Goal: Information Seeking & Learning: Learn about a topic

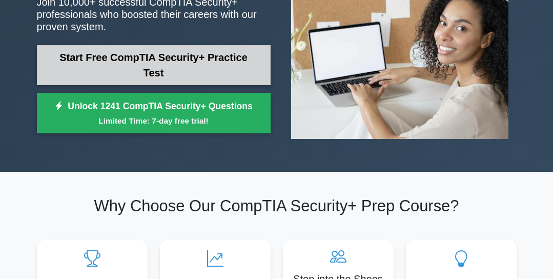
click at [180, 69] on link "Start Free CompTIA Security+ Practice Test" at bounding box center [154, 65] width 234 height 40
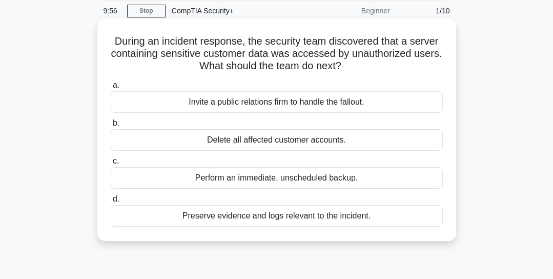
scroll to position [39, 0]
click at [193, 221] on div "Preserve evidence and logs relevant to the incident." at bounding box center [277, 215] width 332 height 22
click at [111, 202] on input "d. Preserve evidence and logs relevant to the incident." at bounding box center [111, 198] width 0 height 7
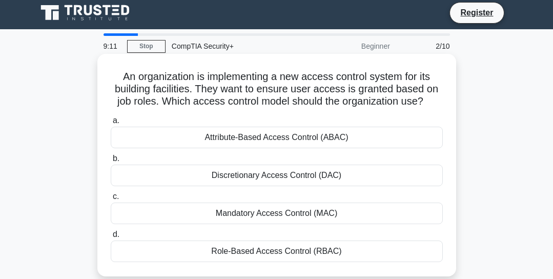
scroll to position [0, 0]
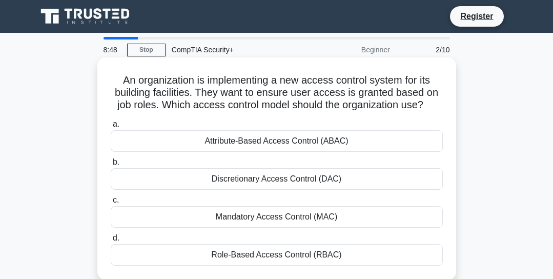
click at [223, 260] on div "Role-Based Access Control (RBAC)" at bounding box center [277, 255] width 332 height 22
click at [111, 241] on input "d. Role-Based Access Control (RBAC)" at bounding box center [111, 238] width 0 height 7
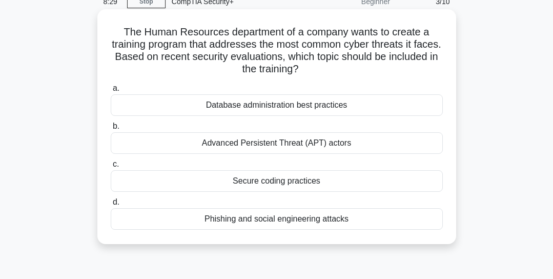
scroll to position [49, 0]
click at [256, 221] on div "Phishing and social engineering attacks" at bounding box center [277, 218] width 332 height 22
click at [111, 205] on input "d. Phishing and social engineering attacks" at bounding box center [111, 201] width 0 height 7
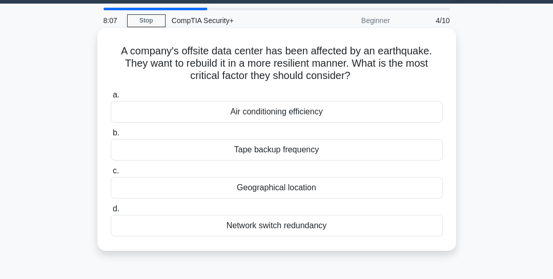
scroll to position [30, 0]
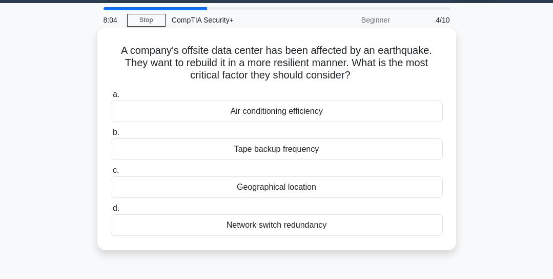
click at [244, 184] on div "Geographical location" at bounding box center [277, 187] width 332 height 22
click at [111, 174] on input "c. Geographical location" at bounding box center [111, 170] width 0 height 7
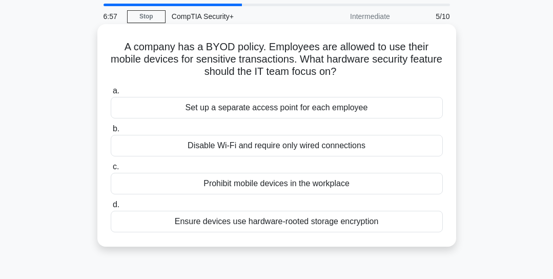
scroll to position [61, 0]
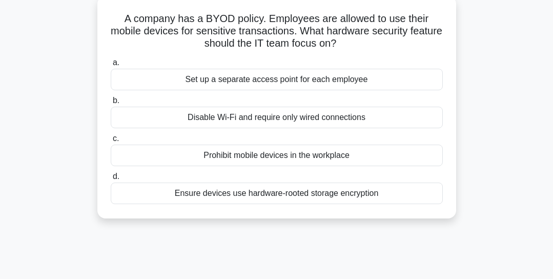
click at [233, 199] on div "Ensure devices use hardware-rooted storage encryption" at bounding box center [277, 193] width 332 height 22
click at [111, 180] on input "d. Ensure devices use hardware-rooted storage encryption" at bounding box center [111, 176] width 0 height 7
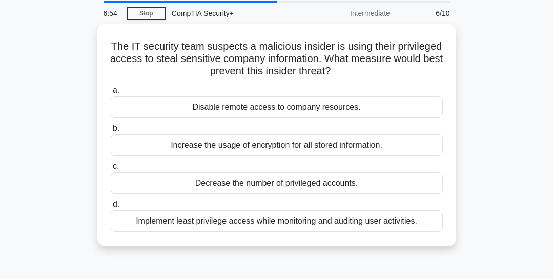
scroll to position [37, 0]
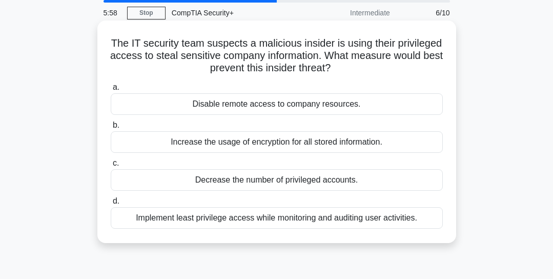
click at [187, 224] on div "Implement least privilege access while monitoring and auditing user activities." at bounding box center [277, 218] width 332 height 22
click at [111, 204] on input "d. Implement least privilege access while monitoring and auditing user activiti…" at bounding box center [111, 201] width 0 height 7
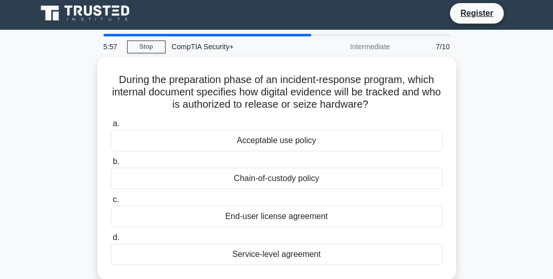
scroll to position [0, 0]
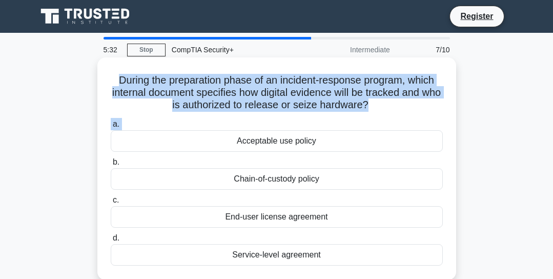
drag, startPoint x: 102, startPoint y: 141, endPoint x: 120, endPoint y: 68, distance: 75.4
click at [120, 68] on div "During the preparation phase of an incident-response program, which internal do…" at bounding box center [276, 168] width 350 height 214
click at [111, 142] on div "Acceptable use policy" at bounding box center [277, 141] width 332 height 22
click at [111, 128] on input "a. Acceptable use policy" at bounding box center [111, 124] width 0 height 7
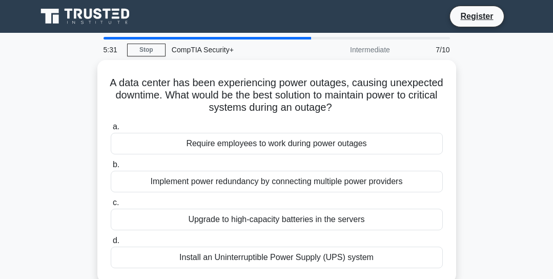
click at [111, 142] on div "Require employees to work during power outages" at bounding box center [277, 144] width 332 height 22
click at [111, 130] on input "a. Require employees to work during power outages" at bounding box center [111, 126] width 0 height 7
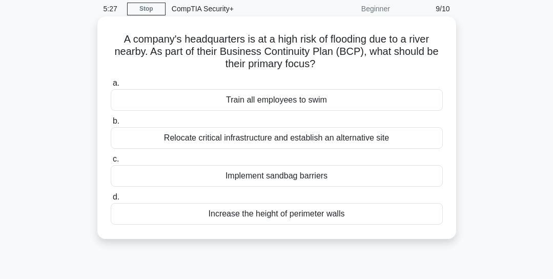
scroll to position [40, 0]
click at [216, 141] on div "Relocate critical infrastructure and establish an alternative site" at bounding box center [277, 139] width 332 height 22
click at [111, 125] on input "b. Relocate critical infrastructure and establish an alternative site" at bounding box center [111, 121] width 0 height 7
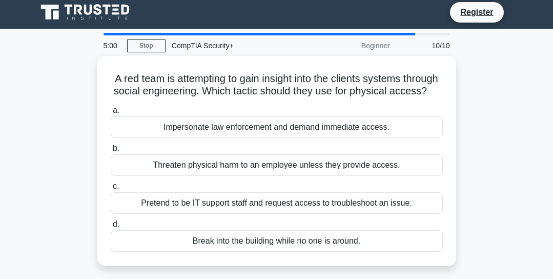
scroll to position [0, 0]
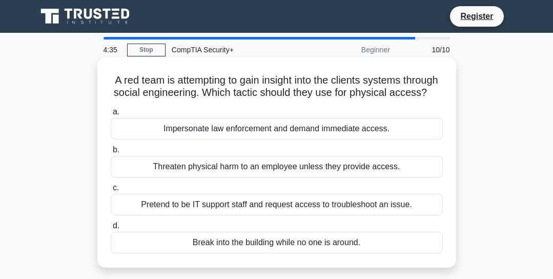
click at [209, 215] on div "Pretend to be IT support staff and request access to troubleshoot an issue." at bounding box center [277, 205] width 332 height 22
click at [111, 191] on input "c. Pretend to be IT support staff and request access to troubleshoot an issue." at bounding box center [111, 187] width 0 height 7
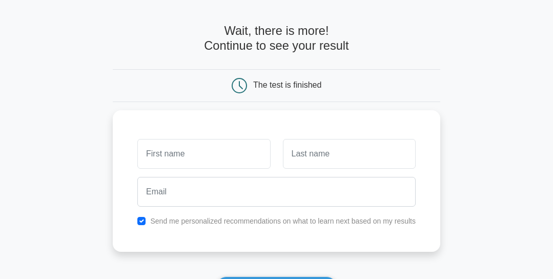
scroll to position [33, 0]
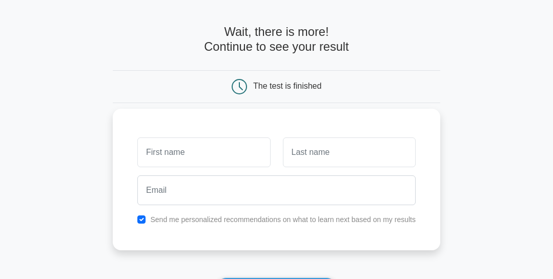
click at [196, 161] on input "text" at bounding box center [203, 152] width 133 height 30
type input "Temiloluwa"
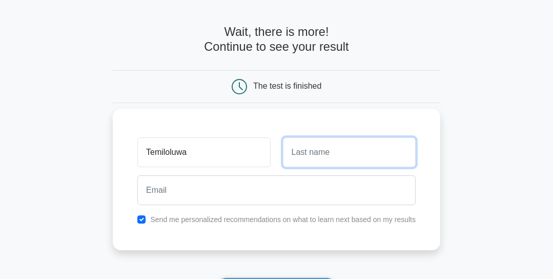
click at [304, 150] on input "text" at bounding box center [349, 152] width 133 height 30
type input "owolana"
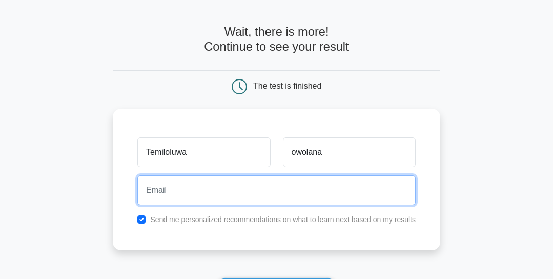
click at [177, 192] on input "email" at bounding box center [276, 190] width 278 height 30
type input "temiloluwaowolana@gmail.com"
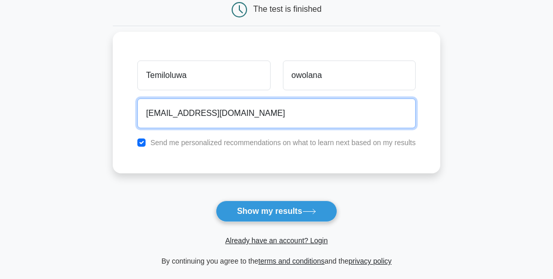
scroll to position [113, 0]
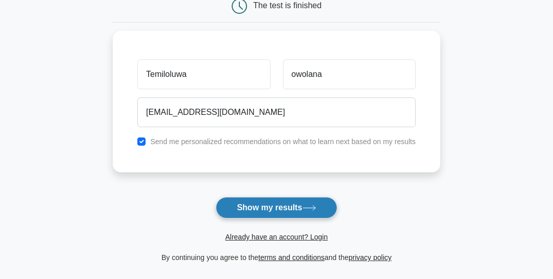
click at [270, 213] on button "Show my results" at bounding box center [276, 208] width 121 height 22
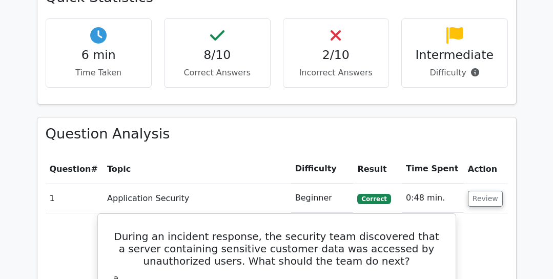
scroll to position [640, 0]
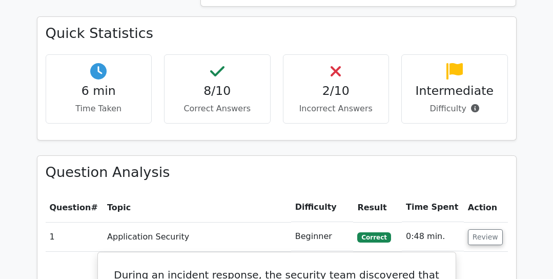
click at [328, 102] on p "Incorrect Answers" at bounding box center [335, 108] width 89 height 12
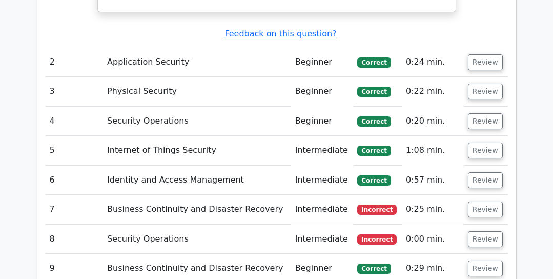
scroll to position [1185, 0]
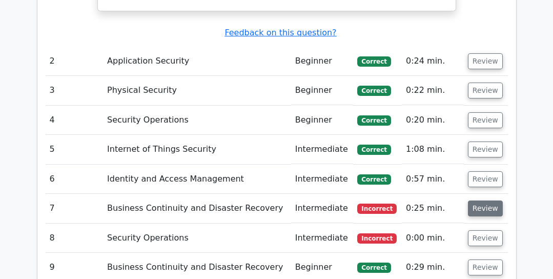
click at [482, 200] on button "Review" at bounding box center [485, 208] width 35 height 16
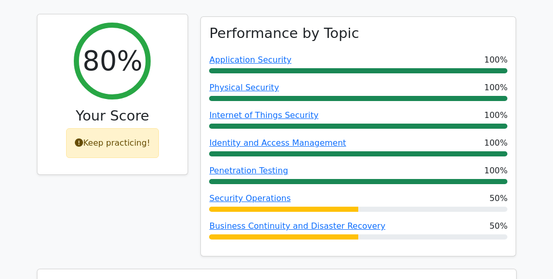
scroll to position [390, 0]
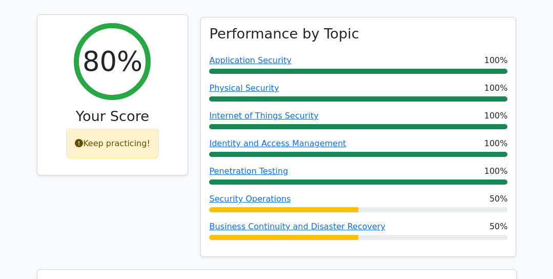
click at [105, 129] on div "Keep practicing!" at bounding box center [112, 144] width 93 height 30
click at [82, 139] on icon at bounding box center [79, 143] width 8 height 8
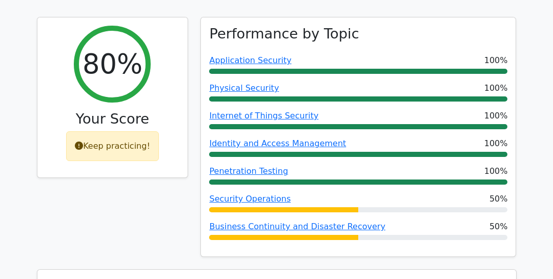
click at [102, 158] on div "80% Your Score Keep practicing!" at bounding box center [113, 143] width 164 height 252
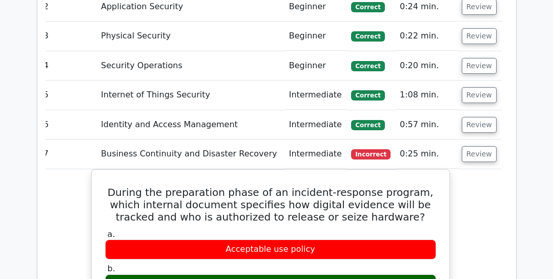
scroll to position [1240, 0]
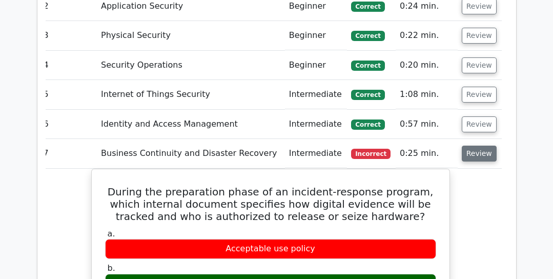
click at [481, 145] on button "Review" at bounding box center [478, 153] width 35 height 16
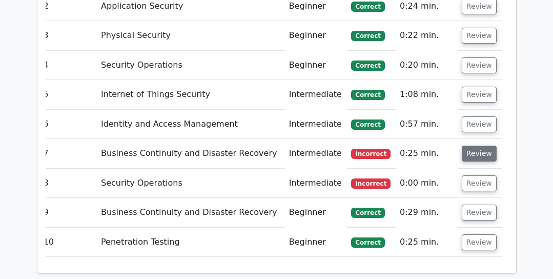
click at [470, 145] on button "Review" at bounding box center [478, 153] width 35 height 16
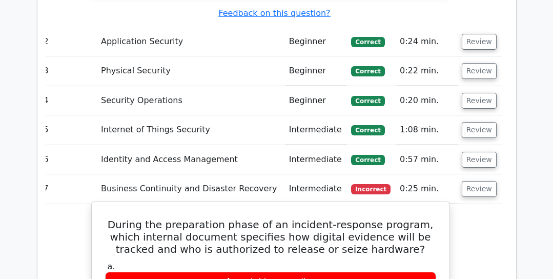
scroll to position [1203, 0]
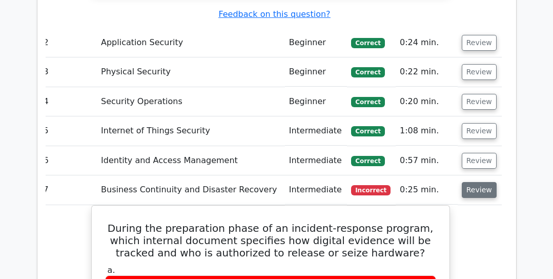
click at [472, 182] on button "Review" at bounding box center [478, 190] width 35 height 16
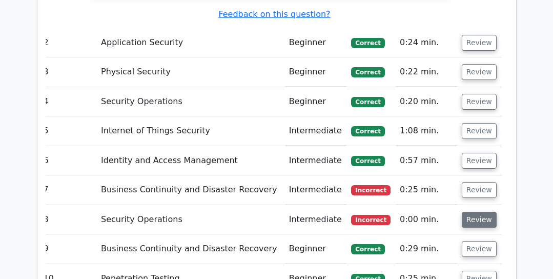
click at [474, 211] on button "Review" at bounding box center [478, 219] width 35 height 16
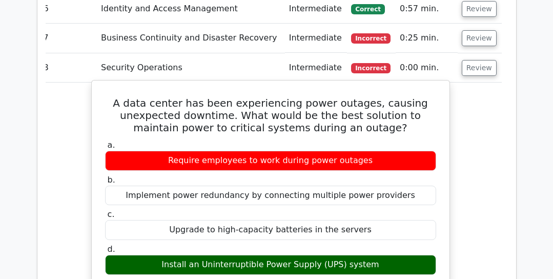
scroll to position [1355, 0]
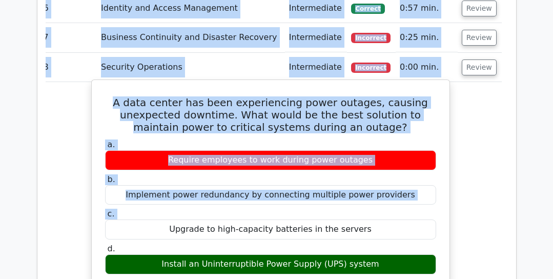
drag, startPoint x: 538, startPoint y: 146, endPoint x: 390, endPoint y: 175, distance: 151.2
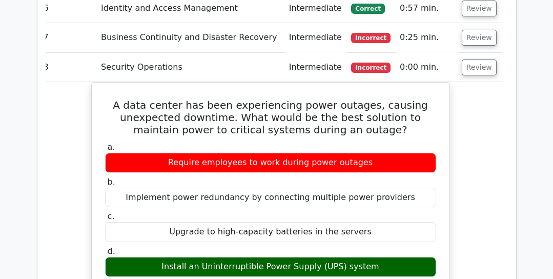
click at [483, 169] on div "A data center has been experiencing power outages, causing unexpected downtime.…" at bounding box center [270, 279] width 462 height 395
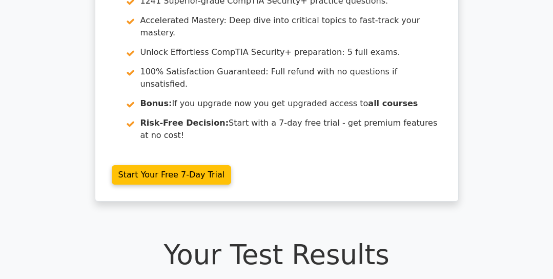
scroll to position [0, 0]
